Goal: Check status: Check status

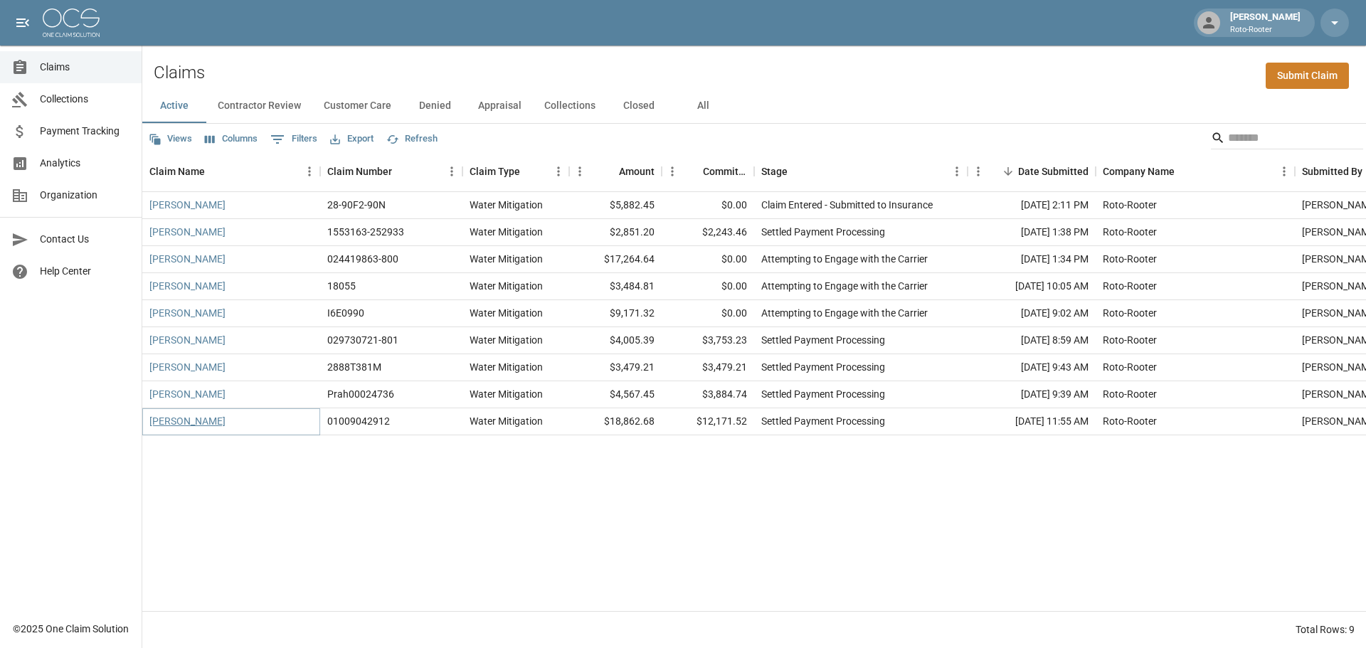
click at [191, 425] on link "[PERSON_NAME]" at bounding box center [187, 421] width 76 height 14
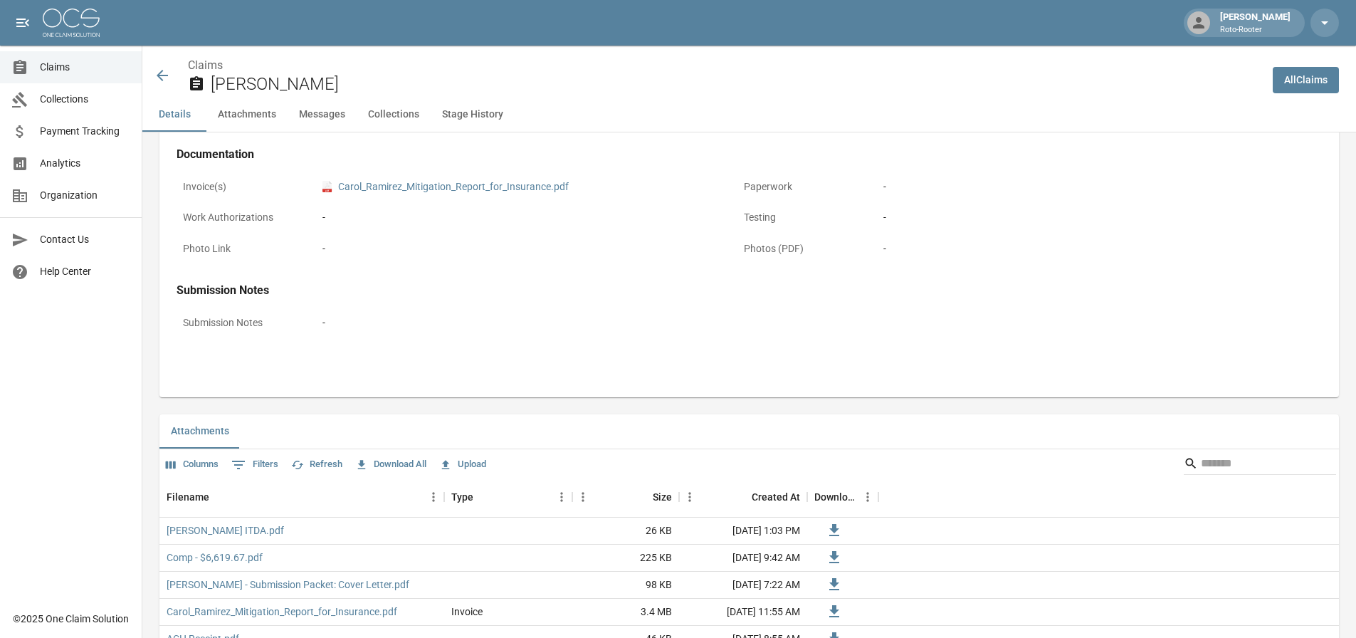
scroll to position [783, 0]
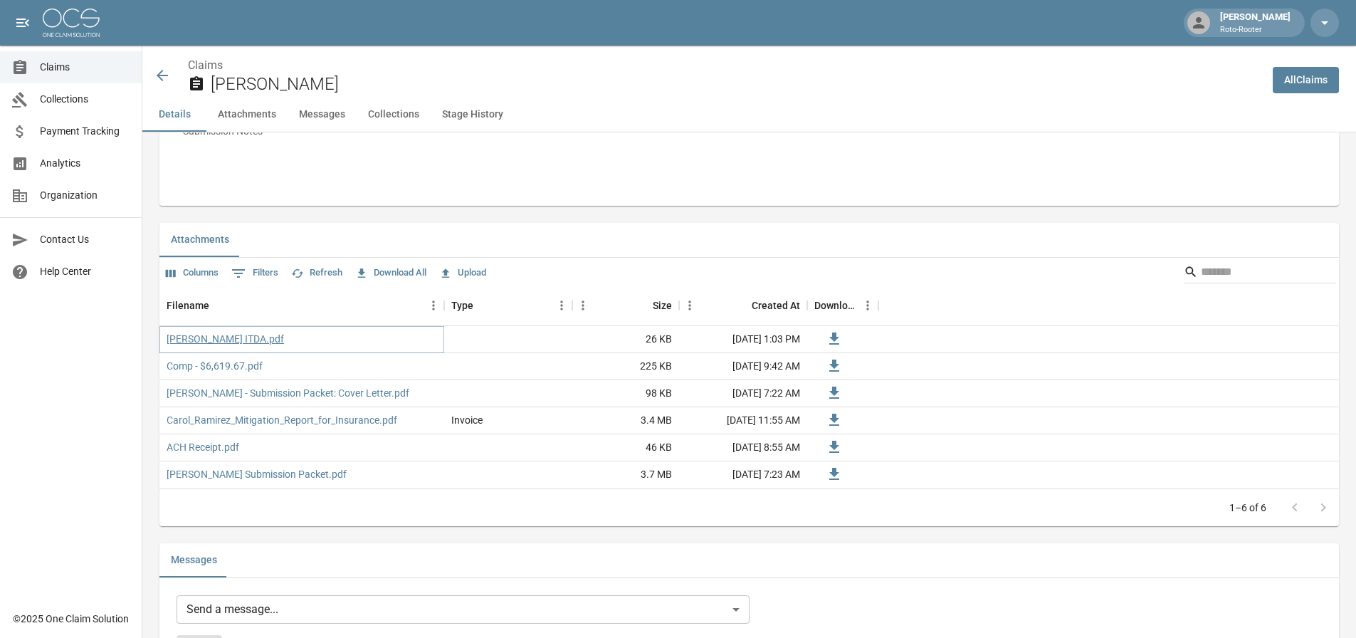
click at [217, 335] on link "RAMIREZ ITDA.pdf" at bounding box center [225, 339] width 117 height 14
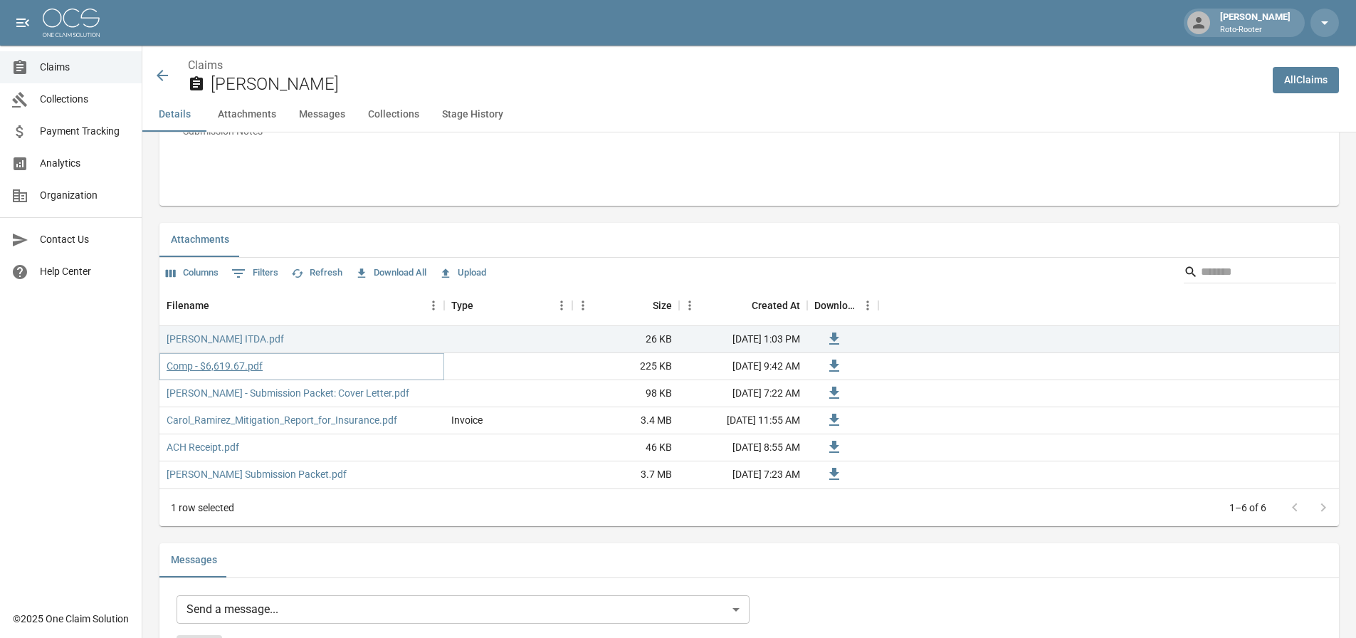
click at [236, 370] on link "Comp - $6,619.67.pdf" at bounding box center [215, 366] width 96 height 14
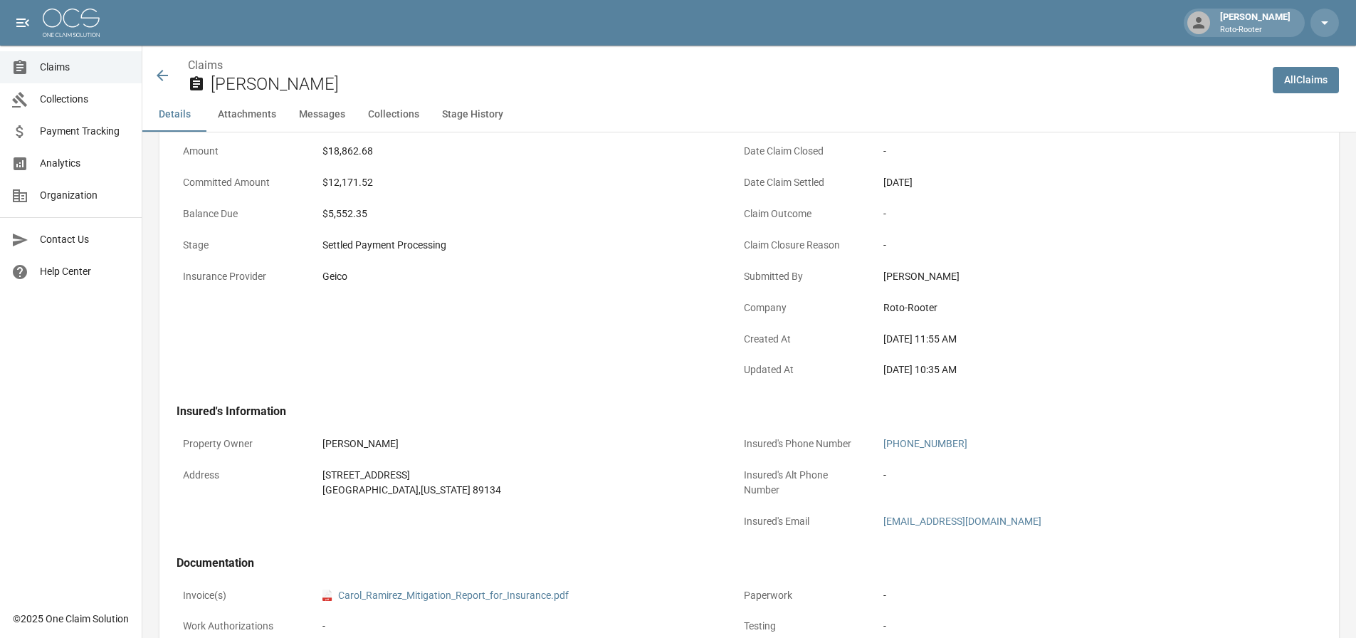
scroll to position [142, 0]
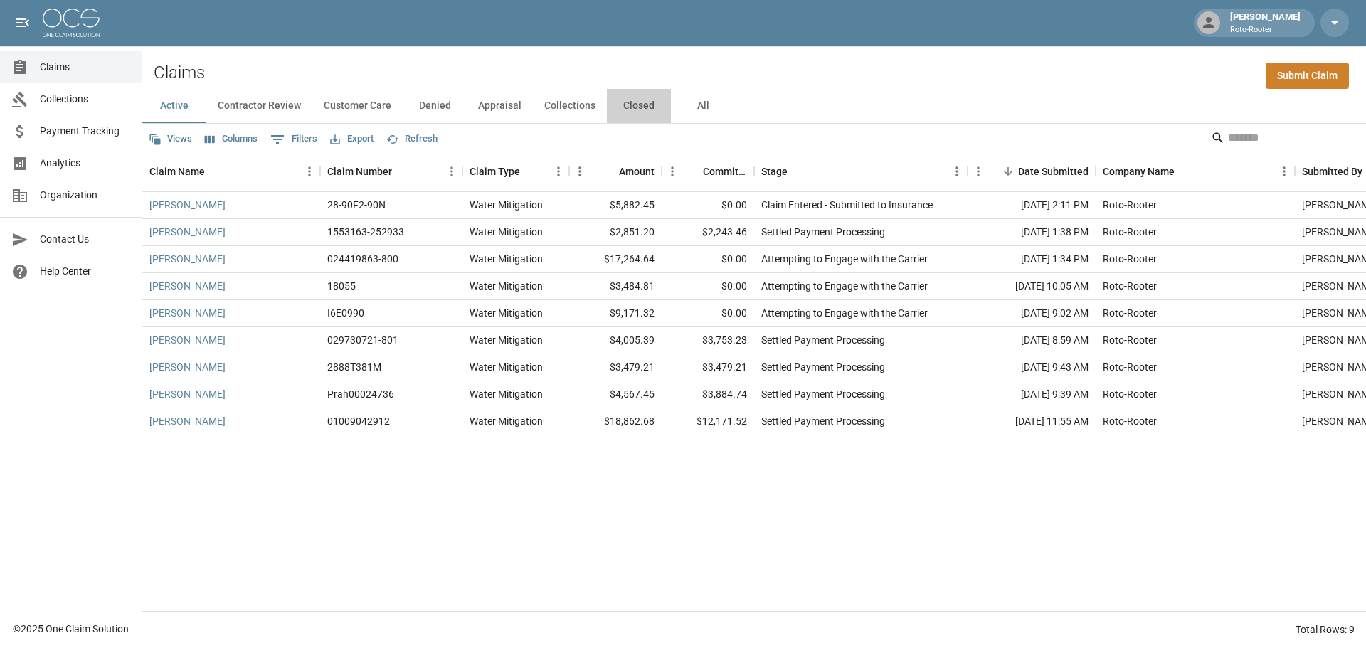
click at [636, 102] on button "Closed" at bounding box center [639, 106] width 64 height 34
